Goal: Find specific page/section: Find specific page/section

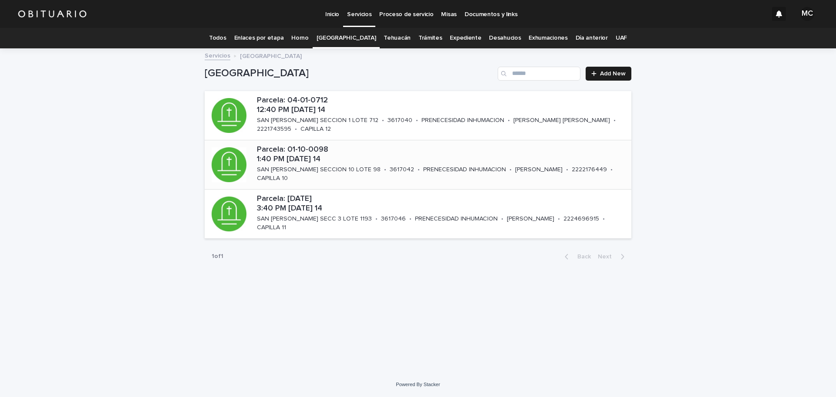
click at [423, 166] on p "PRENECESIDAD INHUMACION" at bounding box center [464, 169] width 83 height 7
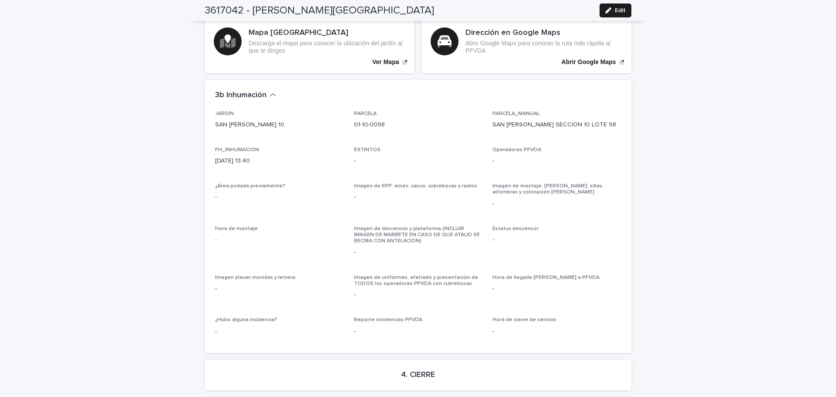
scroll to position [2096, 0]
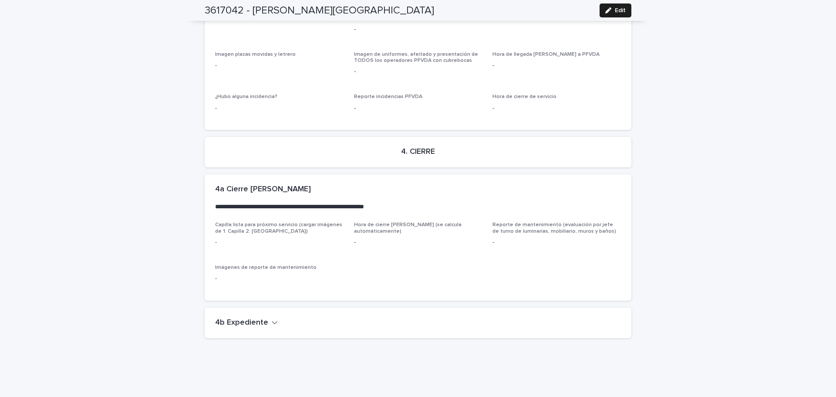
click at [264, 318] on button "4b Expediente" at bounding box center [246, 323] width 63 height 10
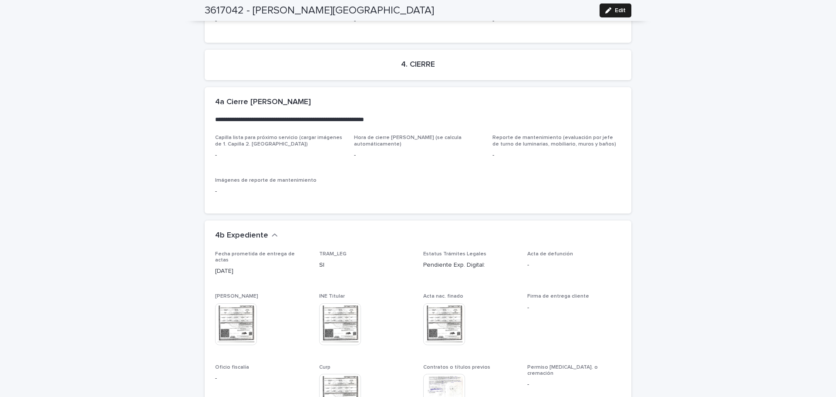
scroll to position [2313, 0]
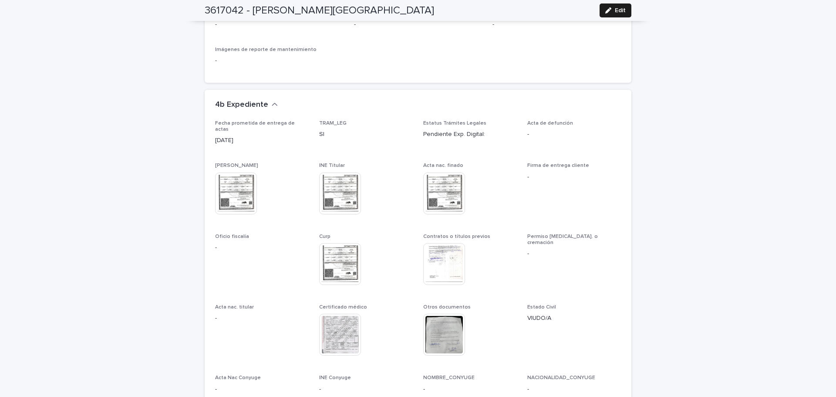
click at [442, 243] on img at bounding box center [444, 264] width 42 height 42
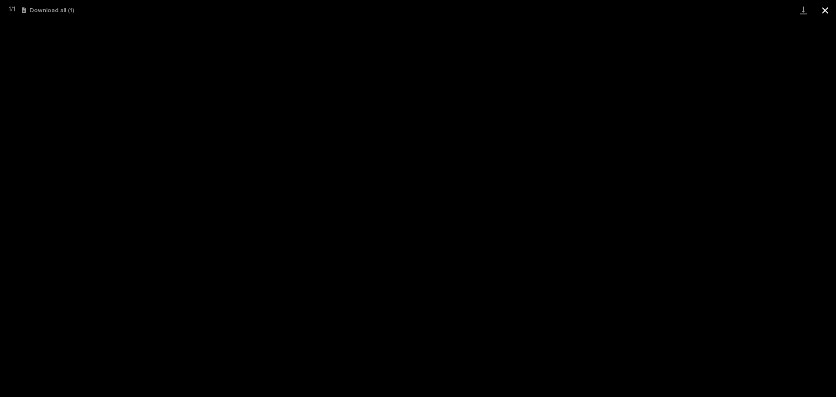
click at [824, 7] on button "Close gallery" at bounding box center [825, 10] width 22 height 20
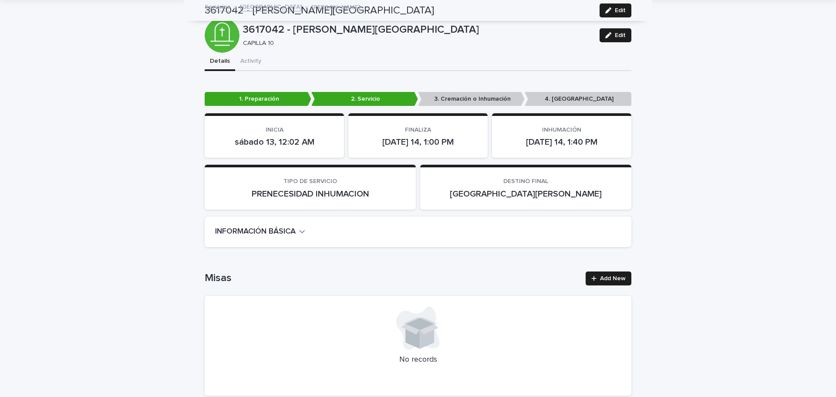
scroll to position [0, 0]
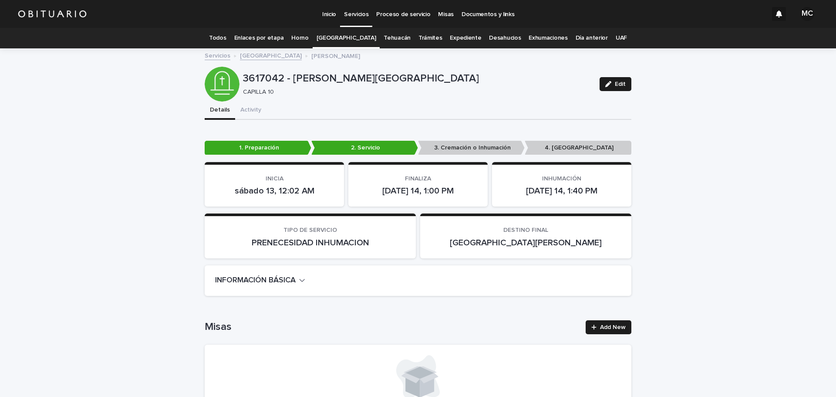
click at [350, 35] on link "[GEOGRAPHIC_DATA]" at bounding box center [347, 38] width 60 height 20
